Goal: Information Seeking & Learning: Check status

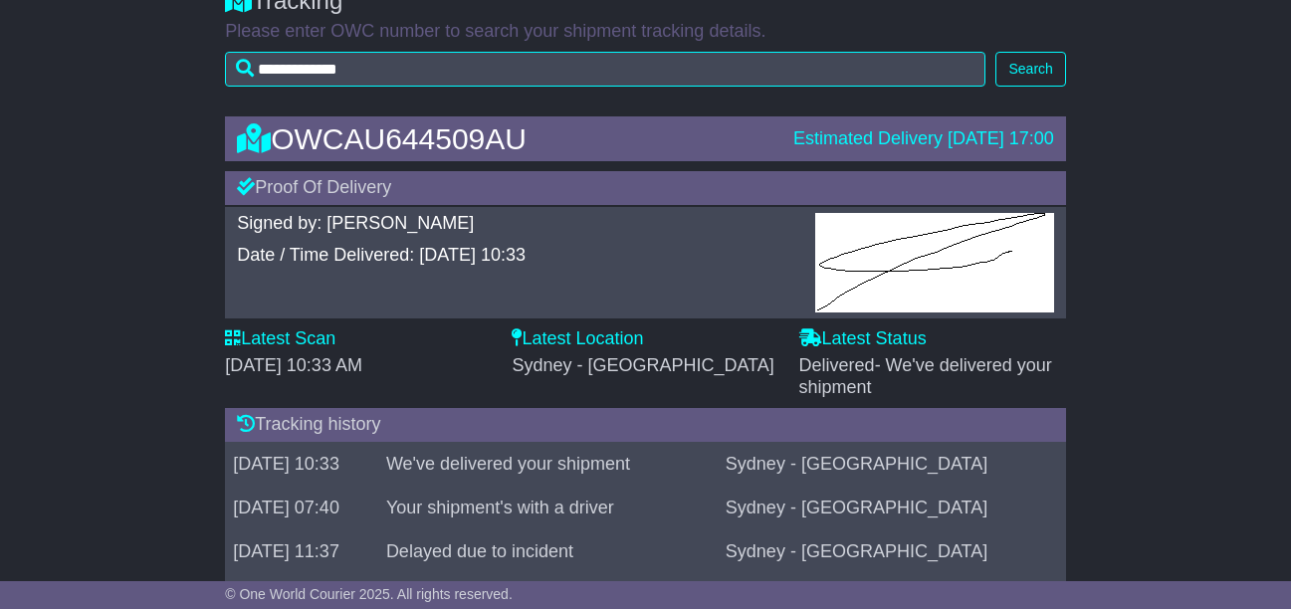
scroll to position [398, 0]
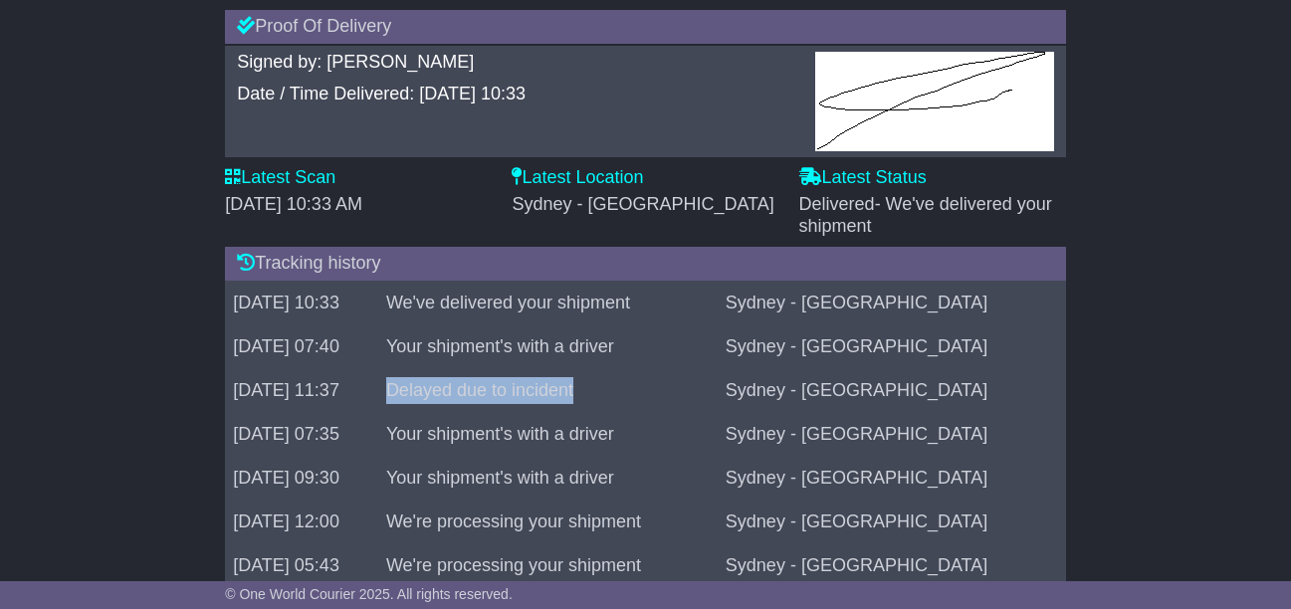
drag, startPoint x: 457, startPoint y: 389, endPoint x: 654, endPoint y: 390, distance: 197.1
click at [654, 390] on td "Delayed due to incident" at bounding box center [547, 390] width 339 height 44
drag, startPoint x: 654, startPoint y: 390, endPoint x: 614, endPoint y: 390, distance: 39.8
click at [614, 390] on td "Delayed due to incident" at bounding box center [547, 390] width 339 height 44
drag, startPoint x: 458, startPoint y: 389, endPoint x: 683, endPoint y: 386, distance: 225.0
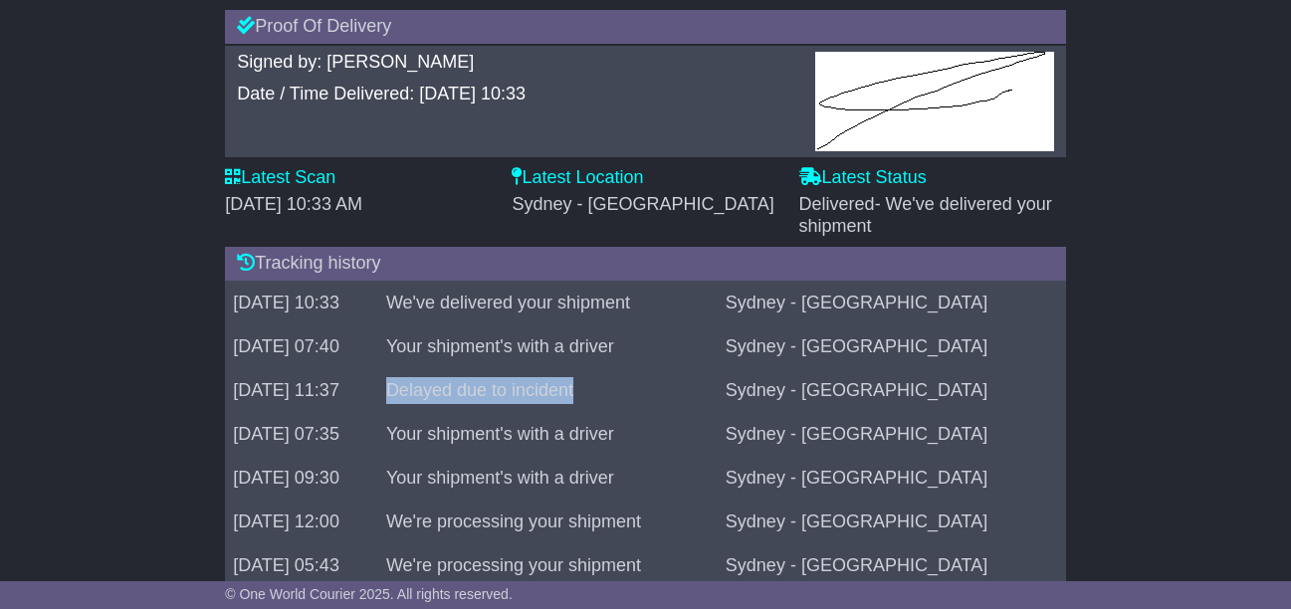
click at [683, 386] on td "Delayed due to incident" at bounding box center [547, 390] width 339 height 44
drag, startPoint x: 683, startPoint y: 386, endPoint x: 603, endPoint y: 393, distance: 79.9
click at [603, 393] on td "Delayed due to incident" at bounding box center [547, 390] width 339 height 44
drag, startPoint x: 459, startPoint y: 389, endPoint x: 665, endPoint y: 389, distance: 206.0
click at [665, 389] on td "Delayed due to incident" at bounding box center [547, 390] width 339 height 44
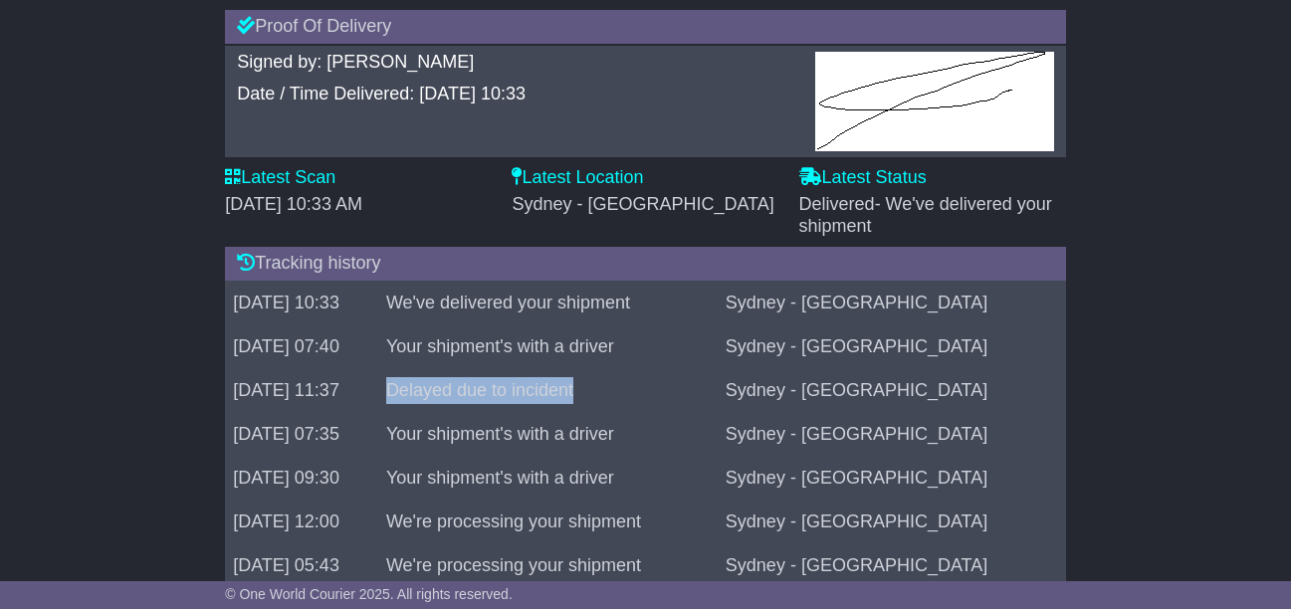
drag, startPoint x: 665, startPoint y: 389, endPoint x: 603, endPoint y: 393, distance: 61.8
click at [603, 393] on td "Delayed due to incident" at bounding box center [547, 390] width 339 height 44
drag, startPoint x: 459, startPoint y: 390, endPoint x: 660, endPoint y: 389, distance: 201.1
click at [660, 389] on td "Delayed due to incident" at bounding box center [547, 390] width 339 height 44
drag, startPoint x: 660, startPoint y: 389, endPoint x: 620, endPoint y: 389, distance: 39.8
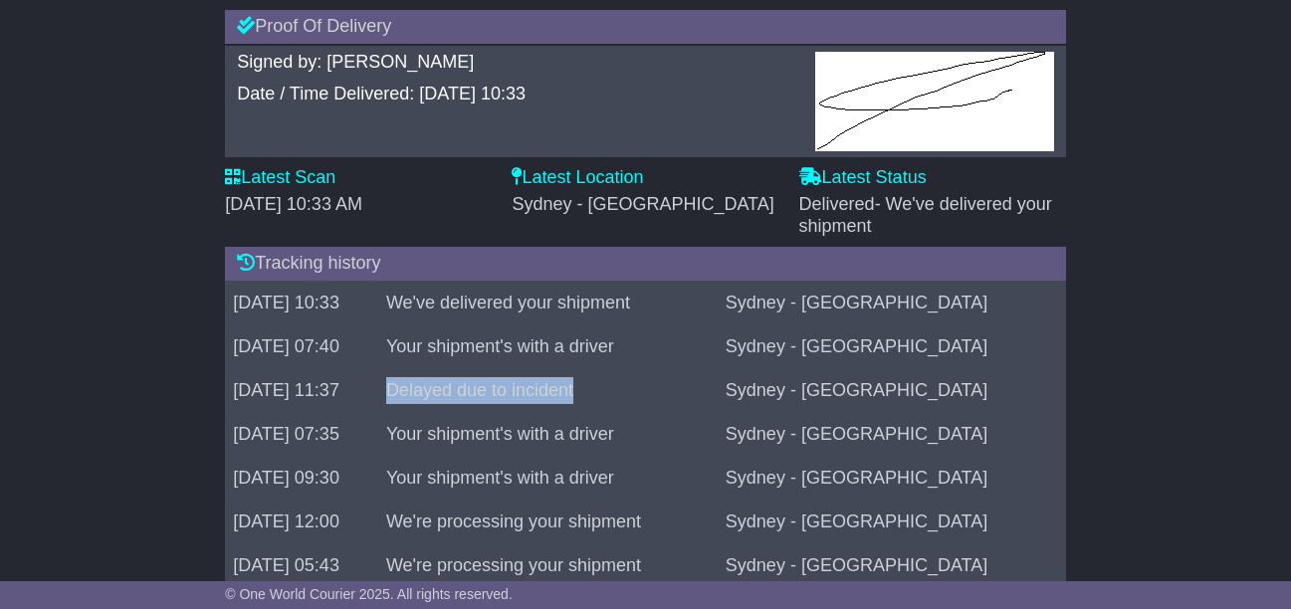
click at [620, 389] on td "Delayed due to incident" at bounding box center [547, 390] width 339 height 44
drag, startPoint x: 458, startPoint y: 391, endPoint x: 639, endPoint y: 391, distance: 181.1
click at [639, 391] on td "Delayed due to incident" at bounding box center [547, 390] width 339 height 44
